Goal: Task Accomplishment & Management: Use online tool/utility

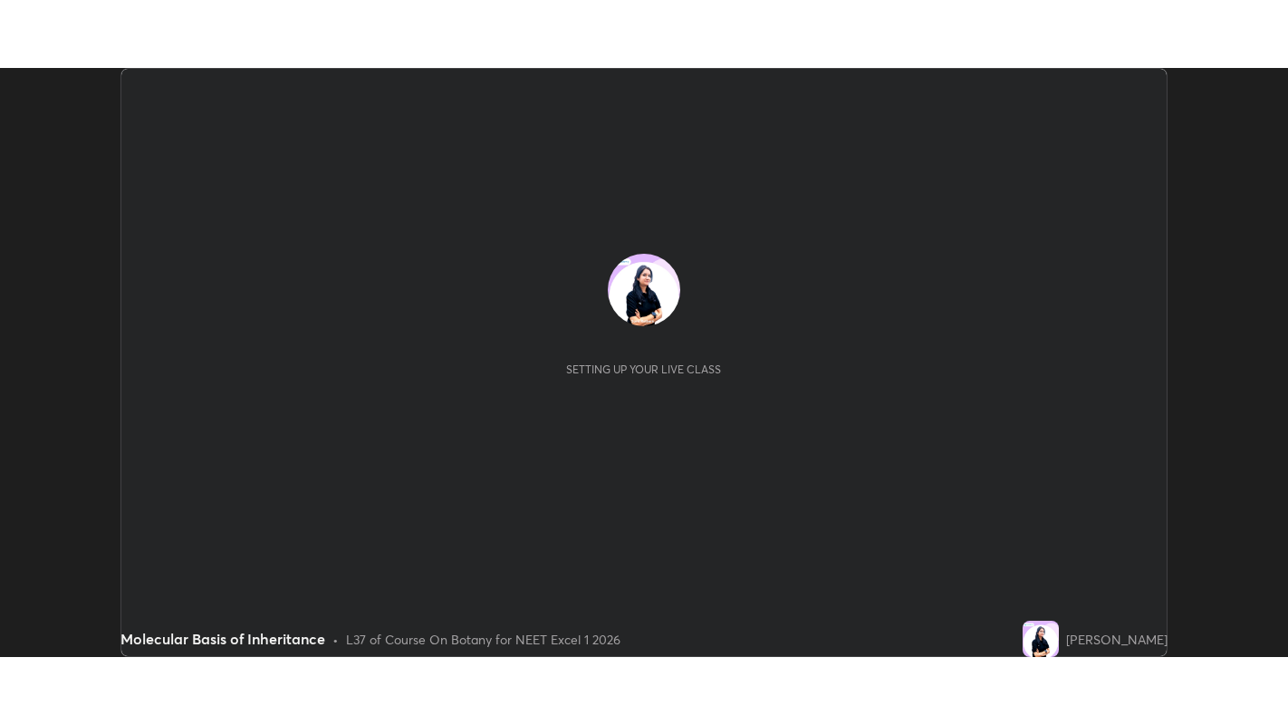
scroll to position [589, 1287]
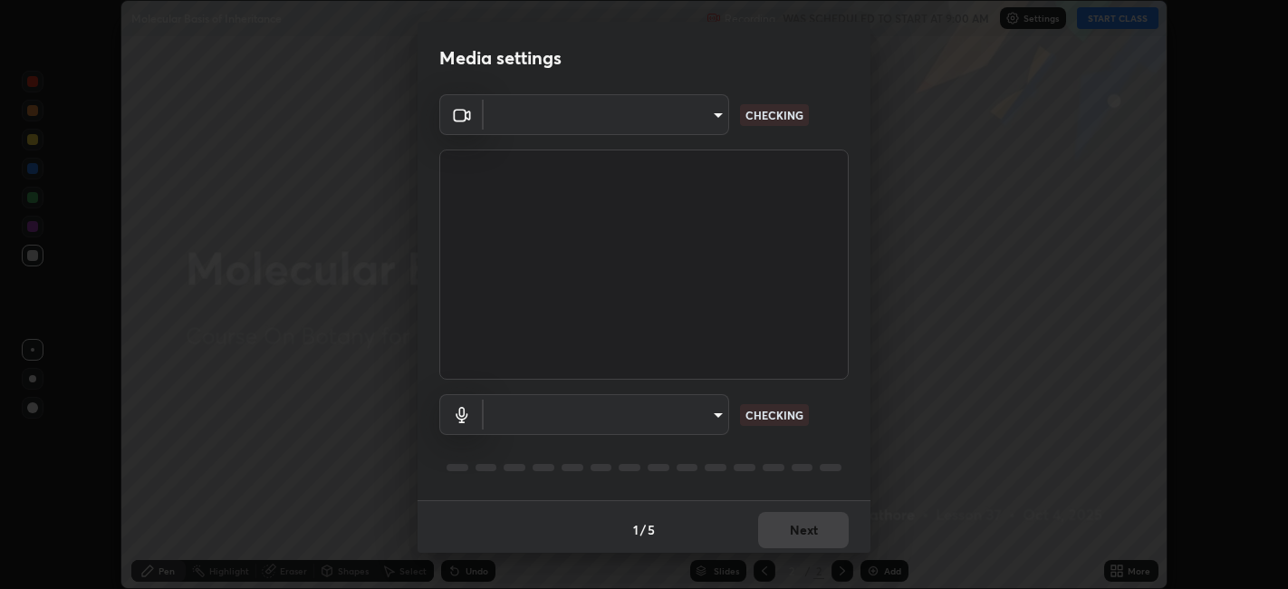
type input "48fc0a16f9878d898b75c0c4e5e46a424a6be3b5c6c23e4932c3d8132f80d268"
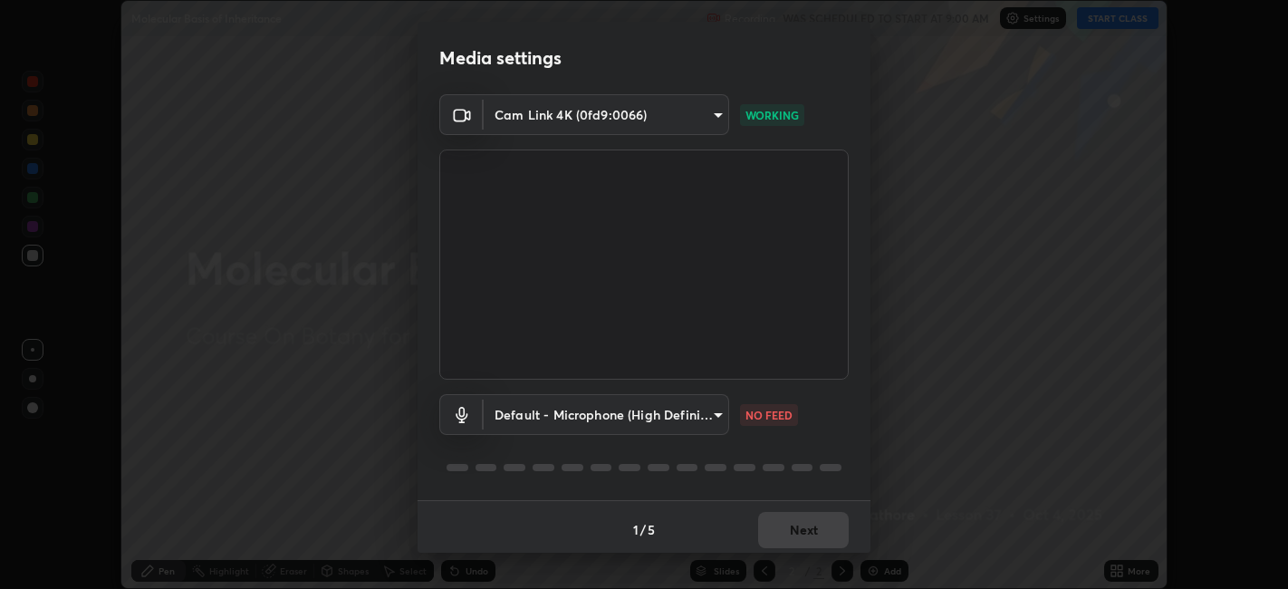
click at [711, 408] on body "Erase all Molecular Basis of Inheritance Recording WAS SCHEDULED TO START AT 9:…" at bounding box center [644, 294] width 1288 height 589
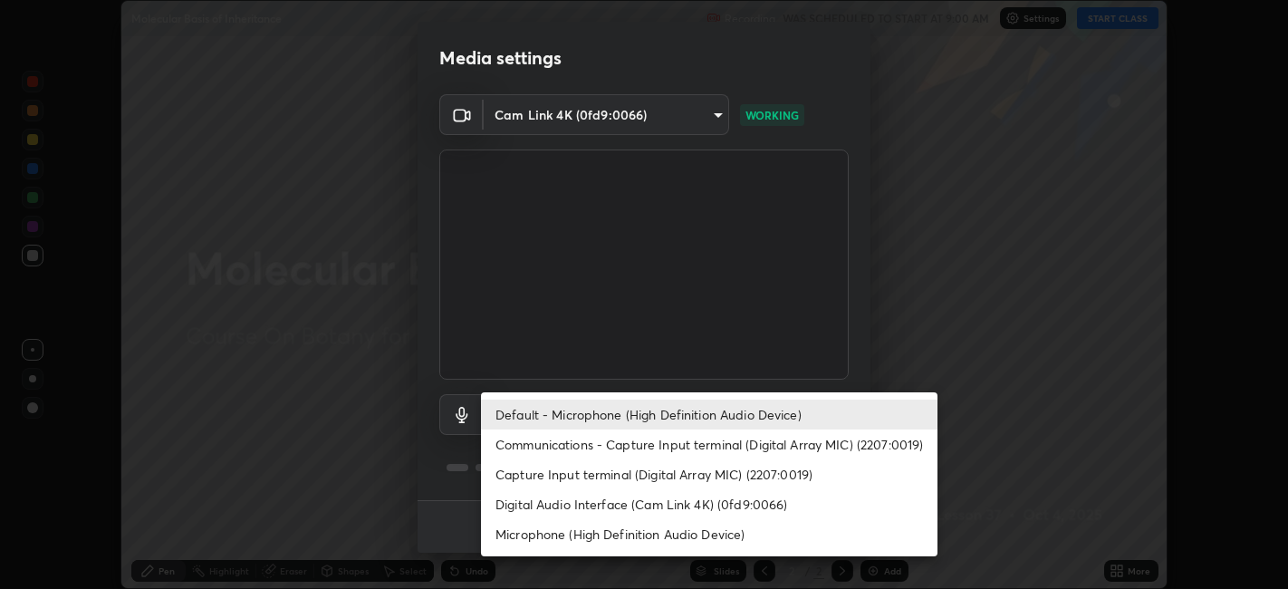
click at [786, 444] on li "Communications - Capture Input terminal (Digital Array MIC) (2207:0019)" at bounding box center [709, 444] width 457 height 30
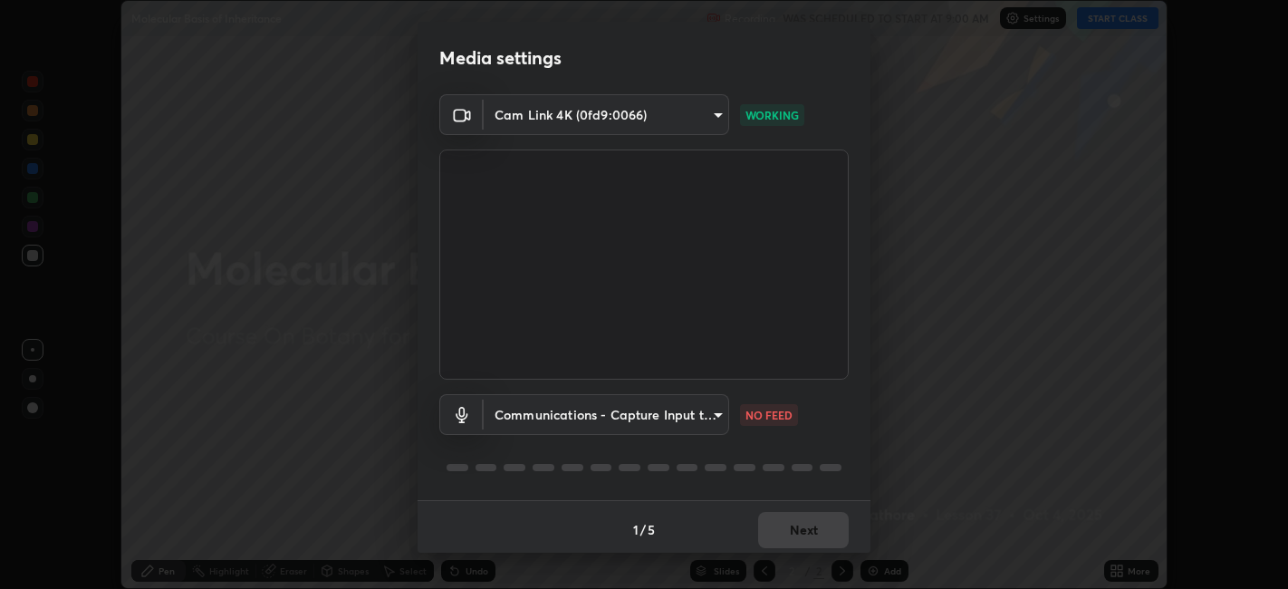
type input "communications"
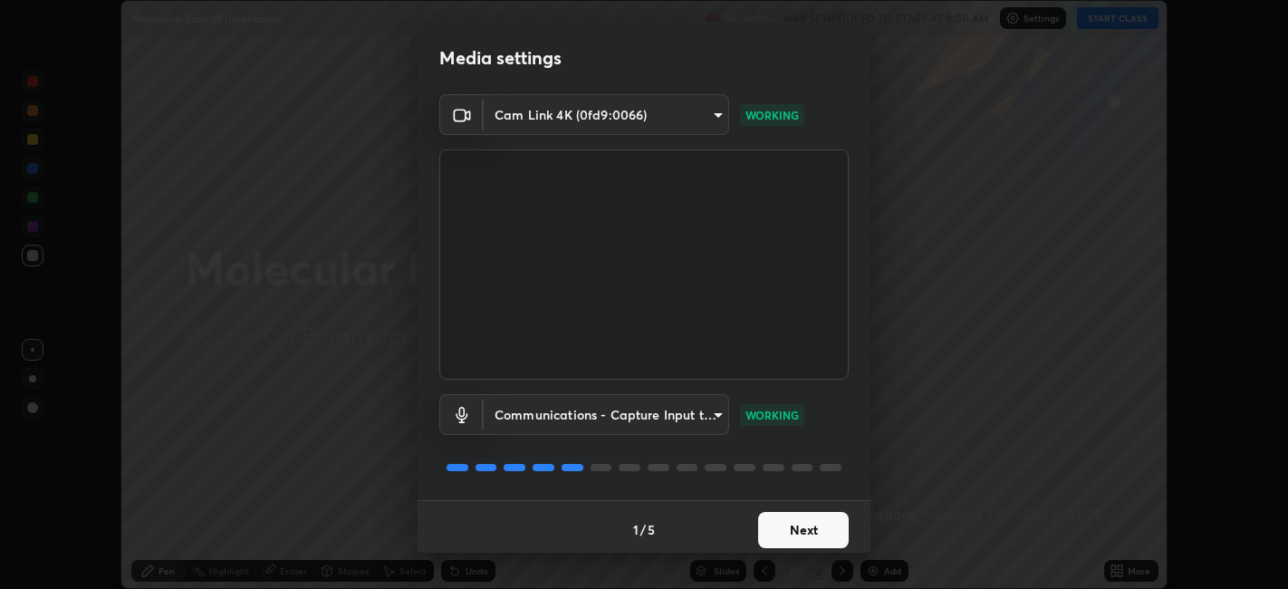
click at [807, 528] on button "Next" at bounding box center [803, 530] width 91 height 36
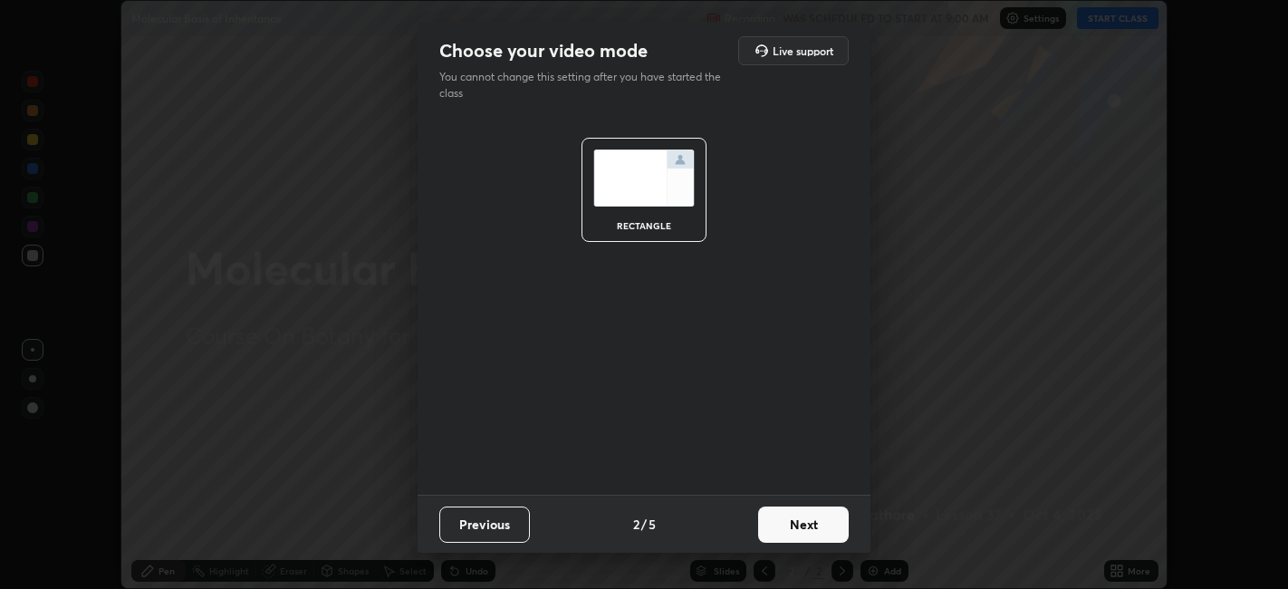
click at [814, 534] on button "Next" at bounding box center [803, 524] width 91 height 36
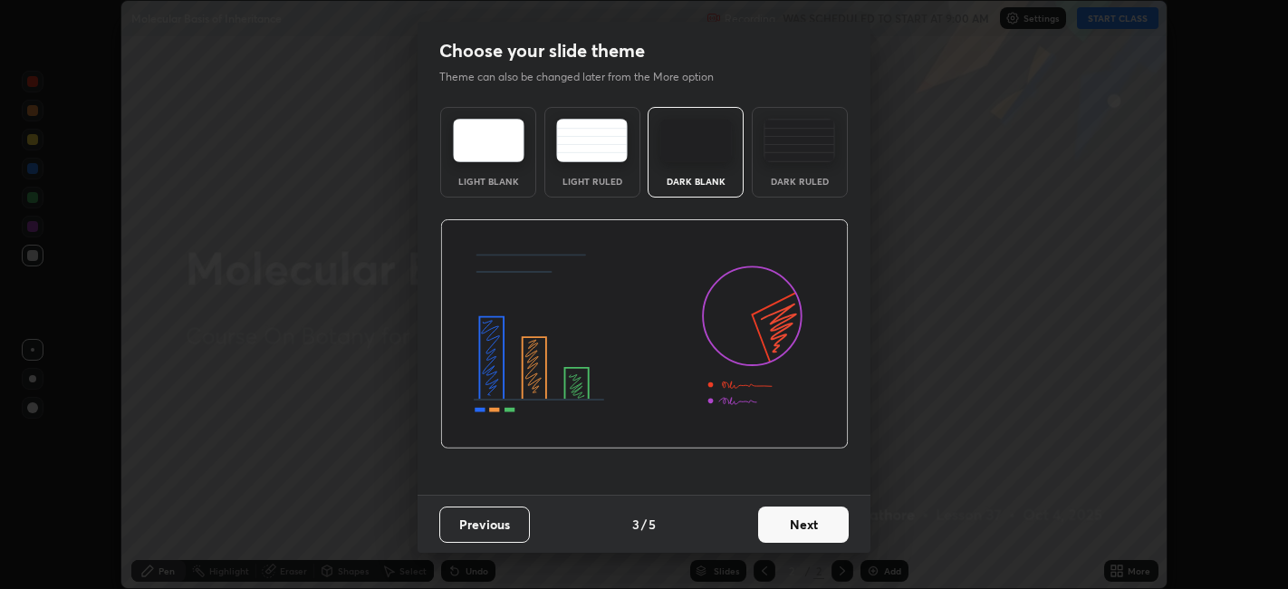
click at [824, 525] on button "Next" at bounding box center [803, 524] width 91 height 36
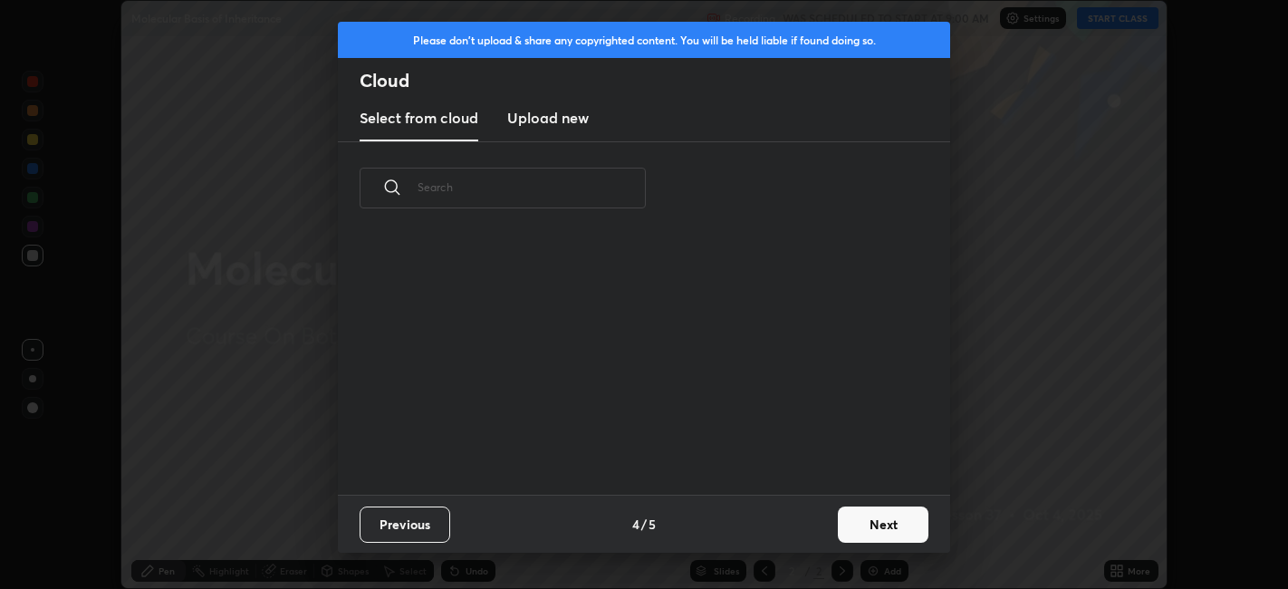
click at [862, 520] on button "Next" at bounding box center [883, 524] width 91 height 36
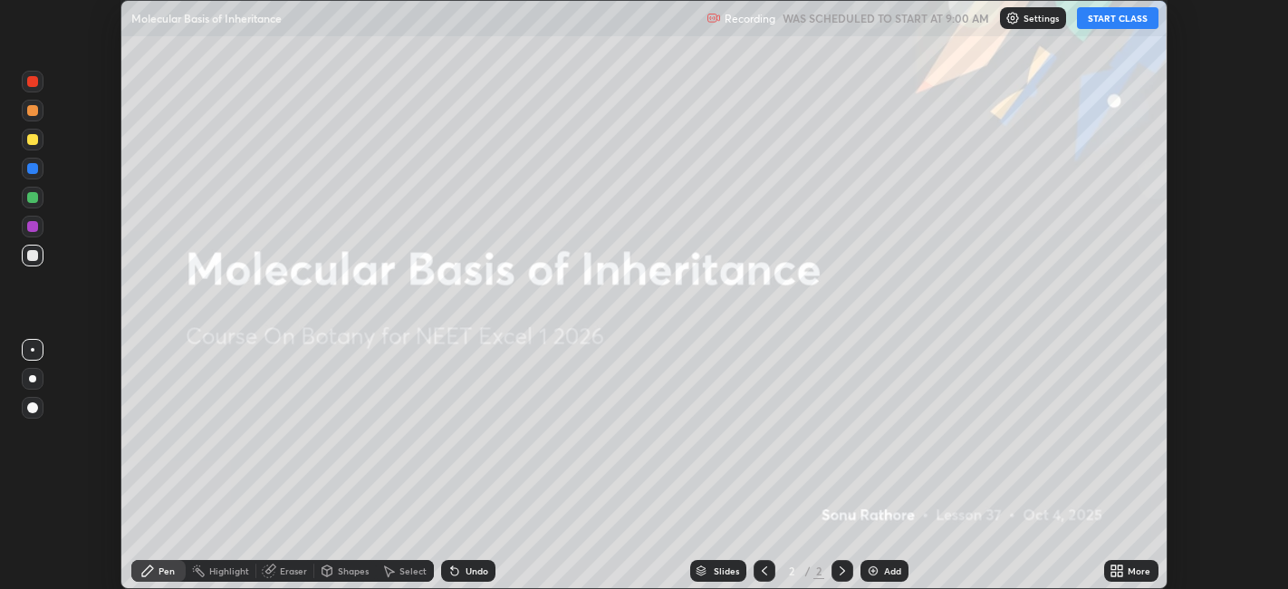
click at [1132, 569] on div "More" at bounding box center [1139, 570] width 23 height 9
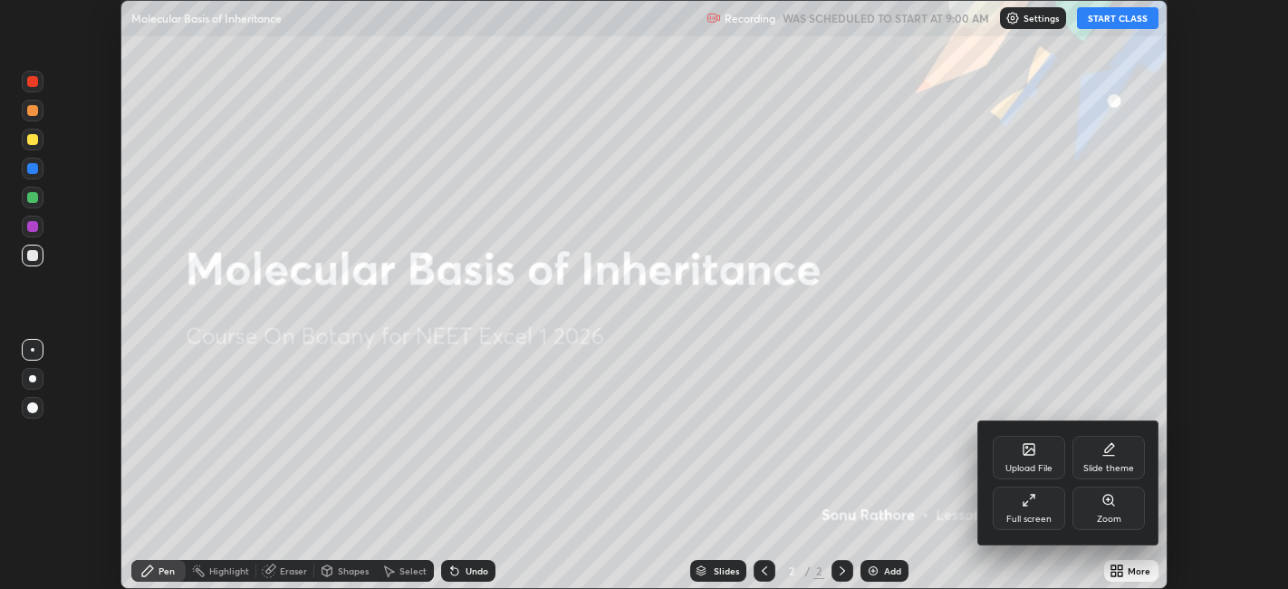
click at [1034, 496] on icon at bounding box center [1032, 497] width 5 height 5
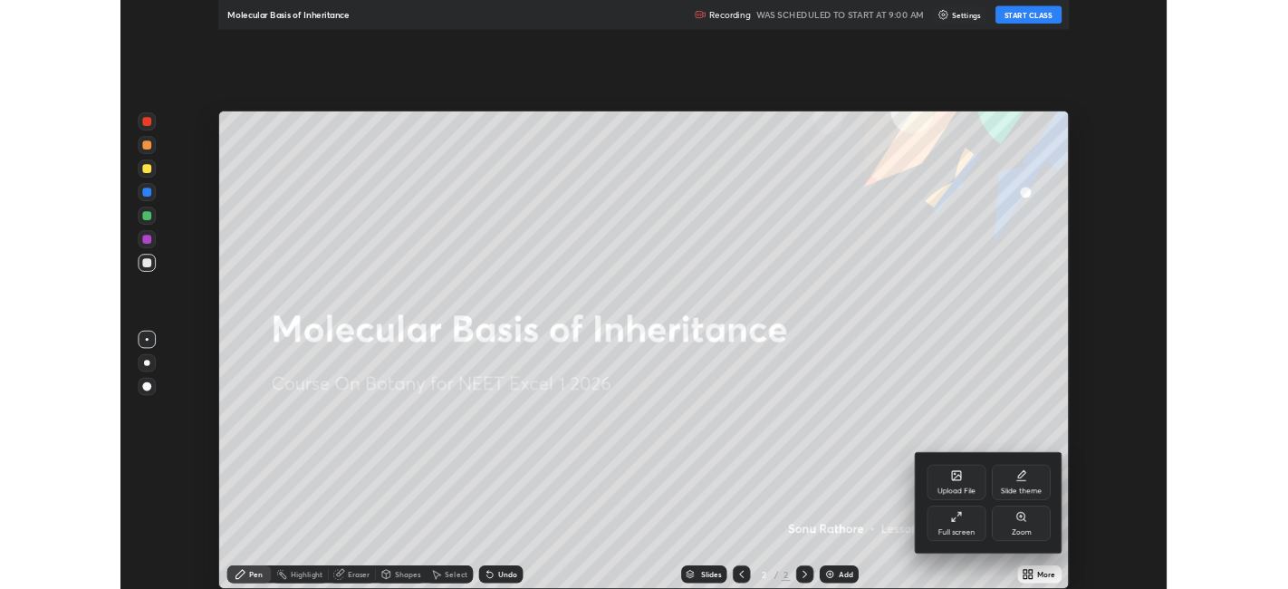
scroll to position [725, 1288]
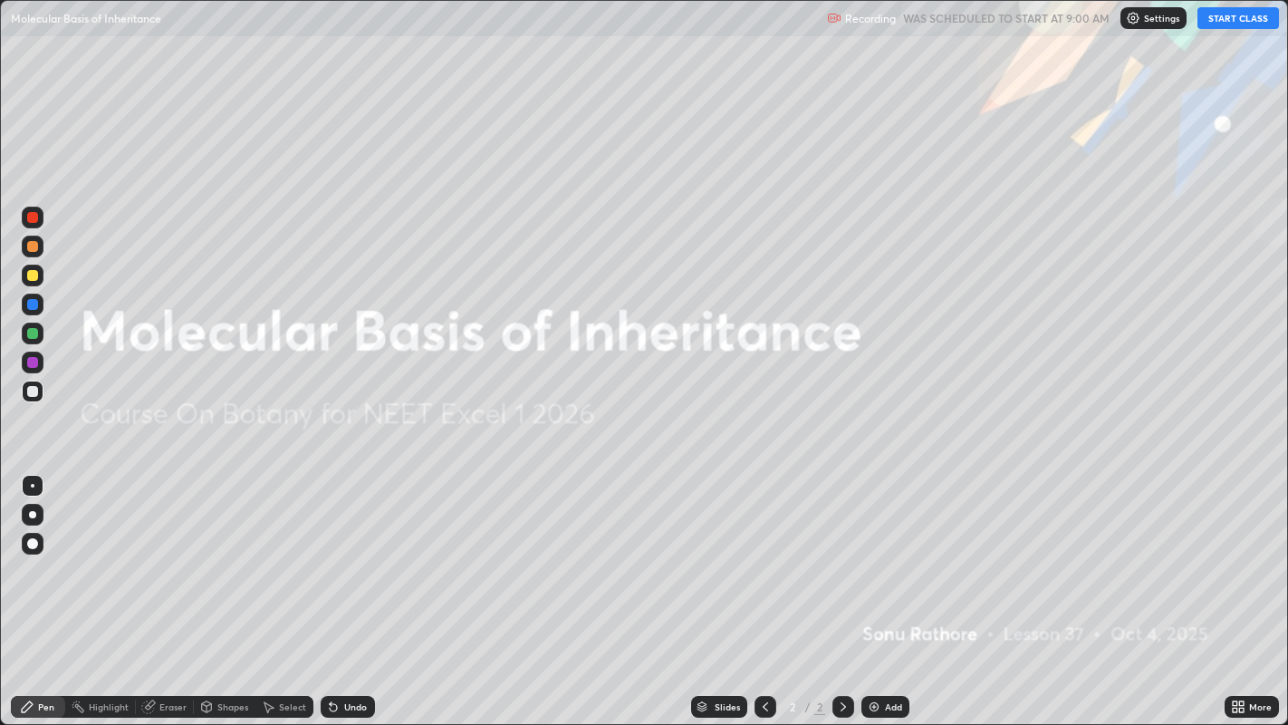
click at [1238, 9] on button "START CLASS" at bounding box center [1239, 18] width 82 height 22
click at [881, 588] on div "Add" at bounding box center [886, 707] width 48 height 22
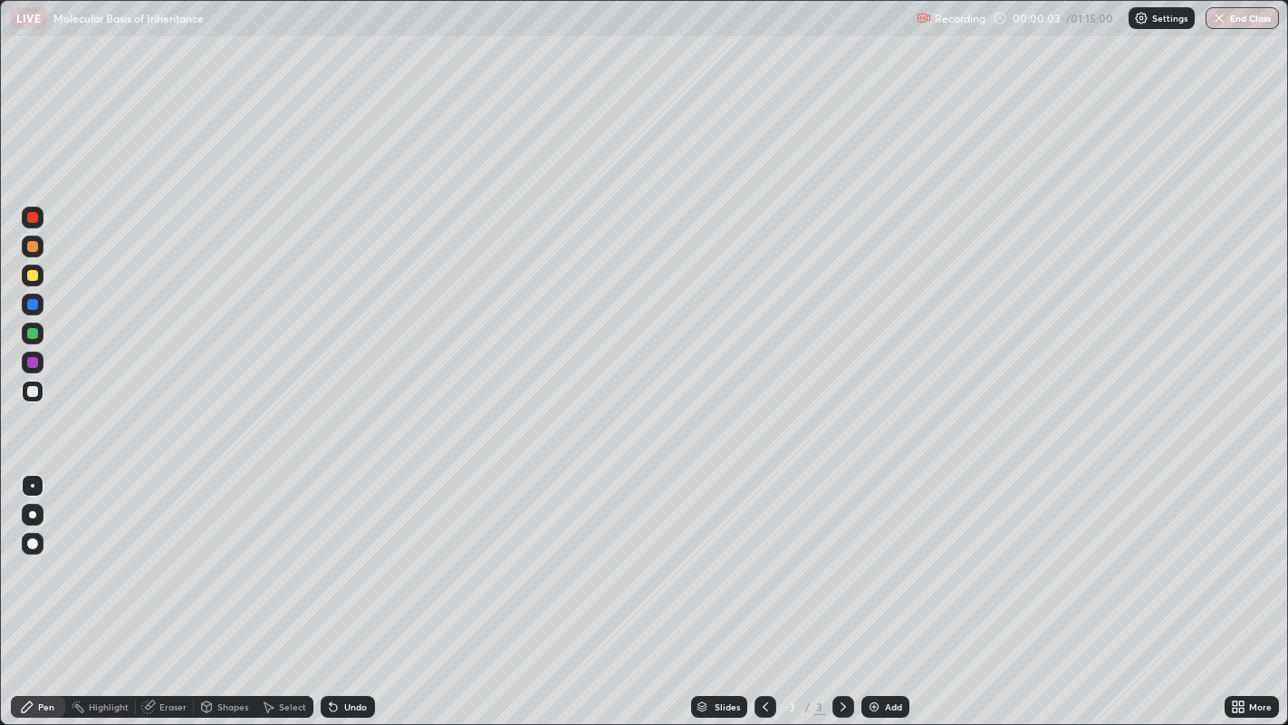
click at [1240, 588] on icon at bounding box center [1241, 710] width 5 height 5
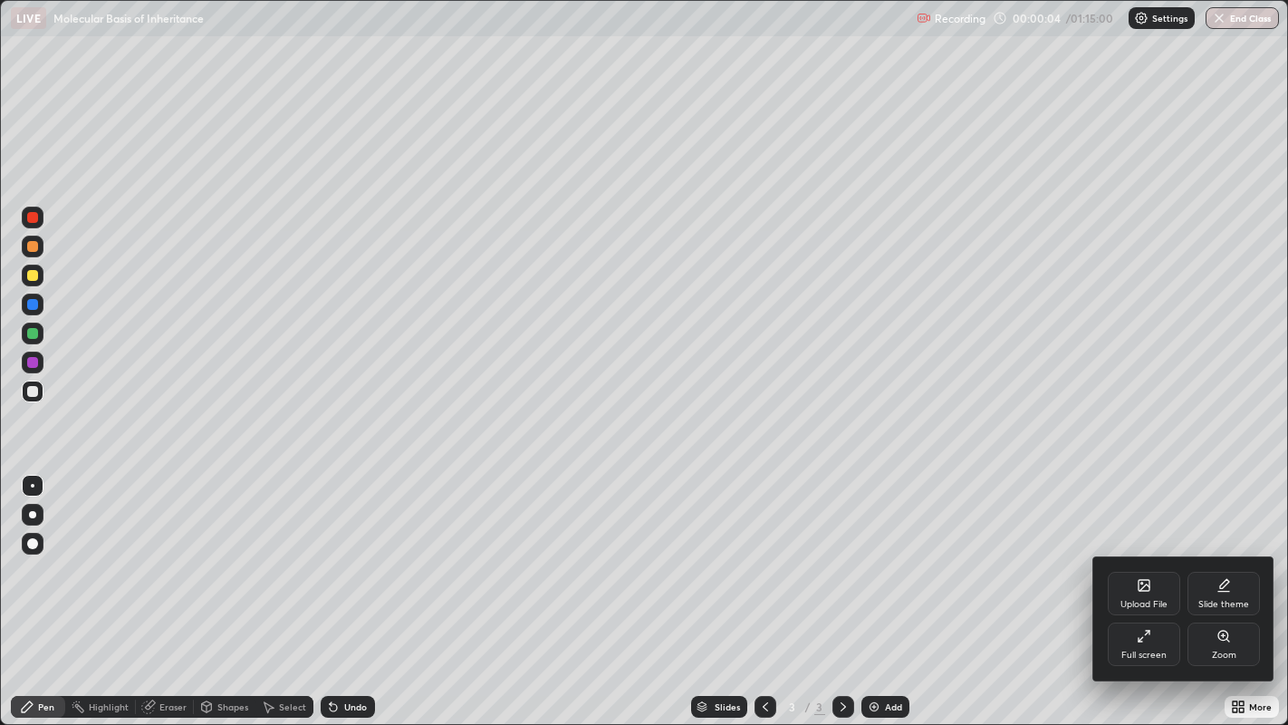
click at [1156, 588] on div "Full screen" at bounding box center [1144, 643] width 72 height 43
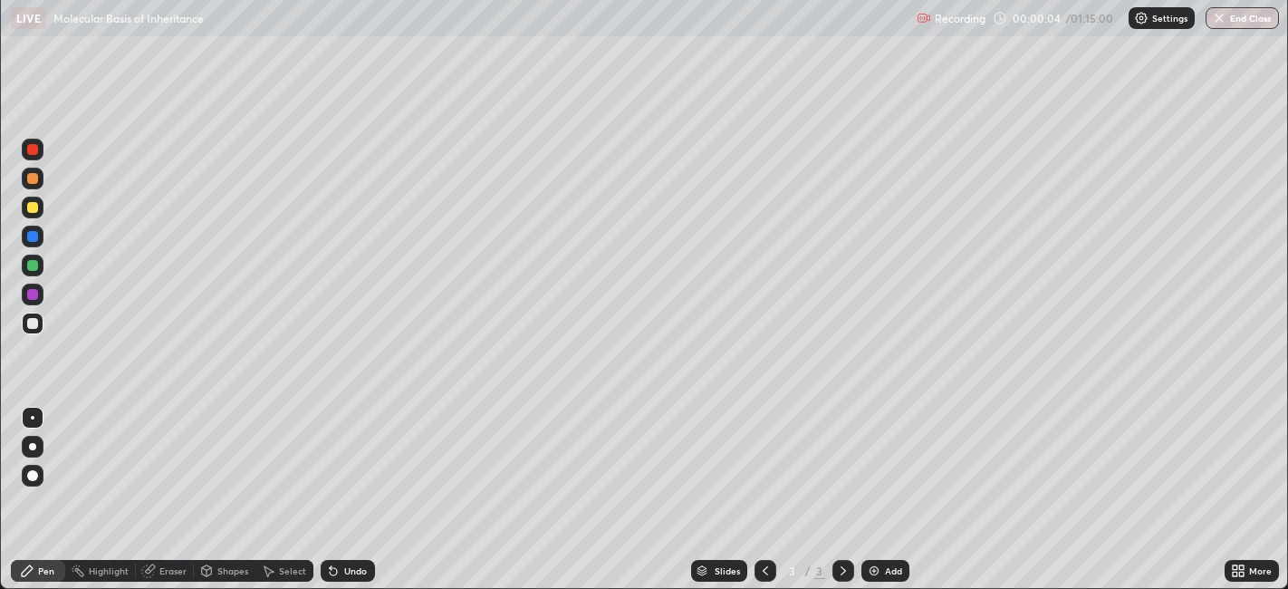
scroll to position [90002, 89302]
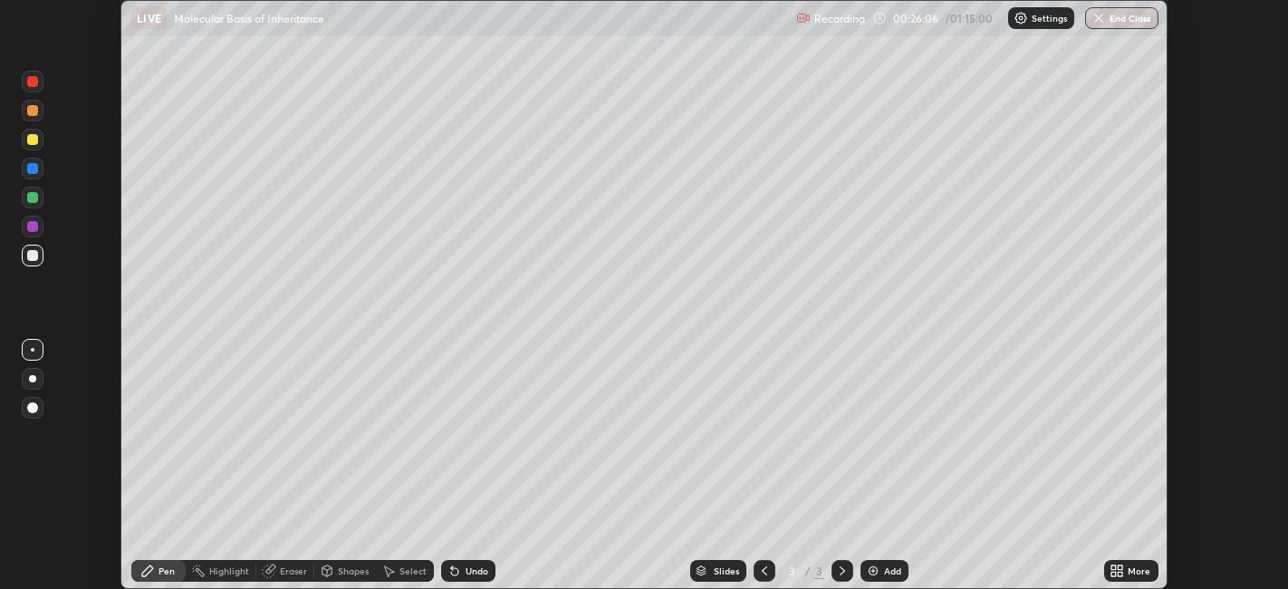
click at [1127, 14] on button "End Class" at bounding box center [1121, 18] width 73 height 22
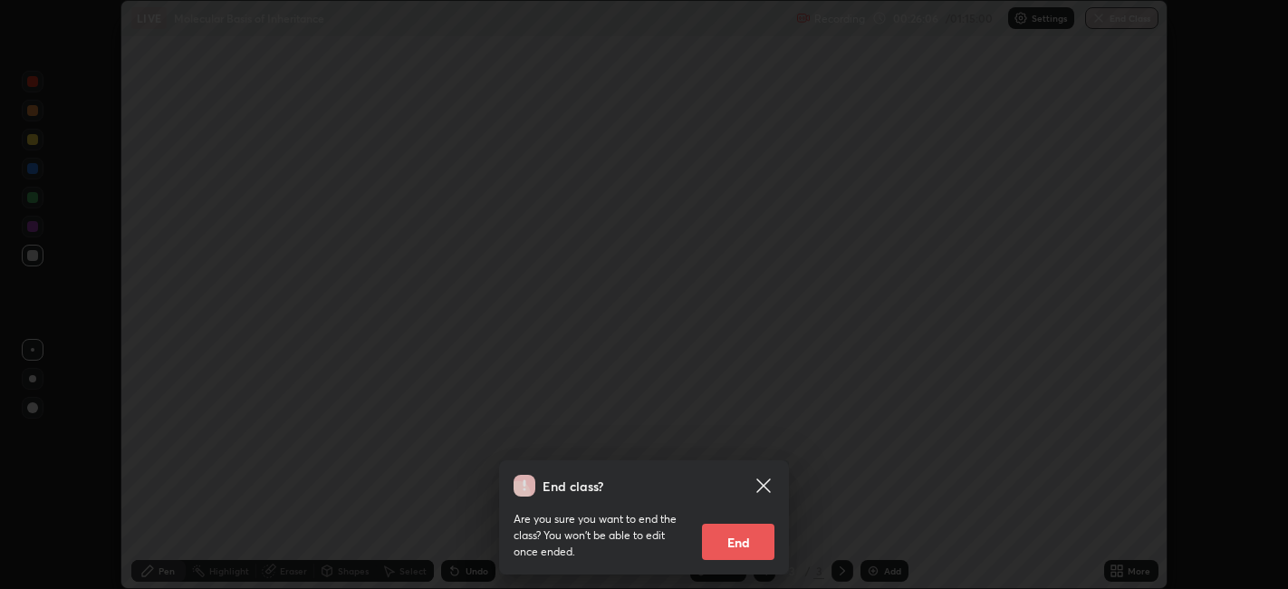
click at [756, 535] on button "End" at bounding box center [738, 542] width 72 height 36
